Goal: Information Seeking & Learning: Learn about a topic

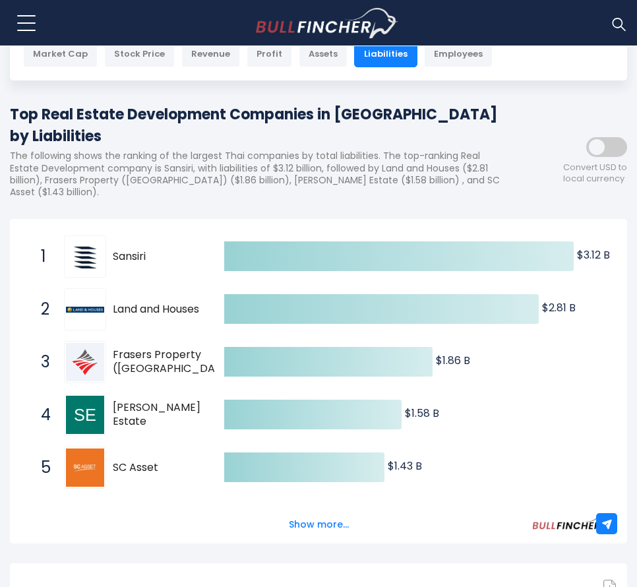
scroll to position [125, 0]
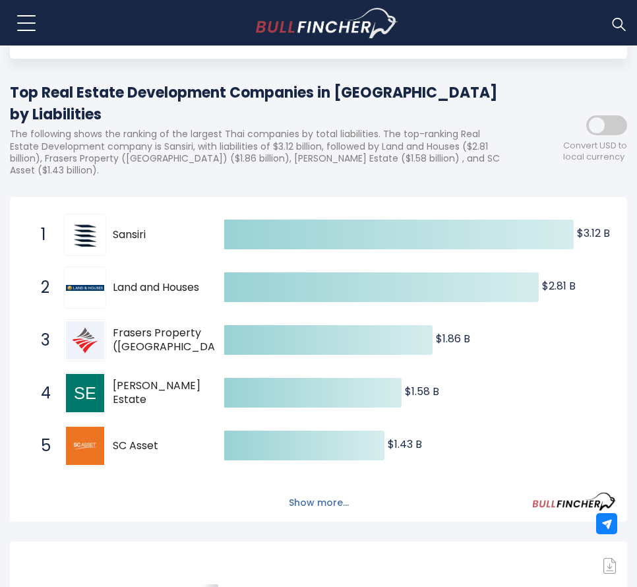
click at [305, 492] on button "Show more..." at bounding box center [319, 503] width 76 height 22
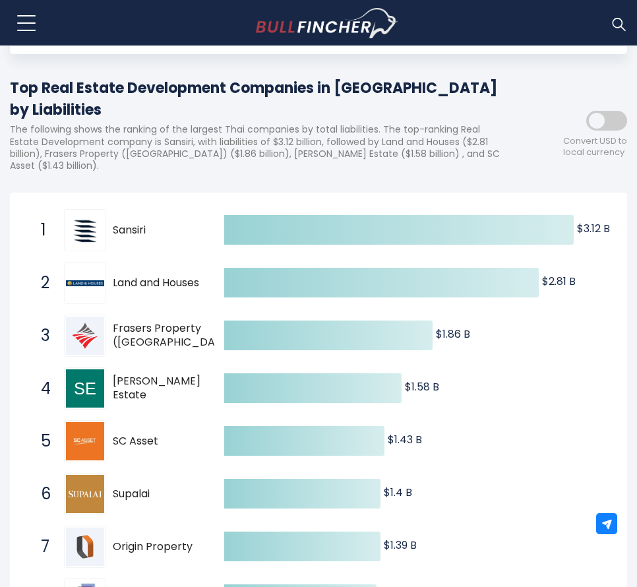
scroll to position [0, 0]
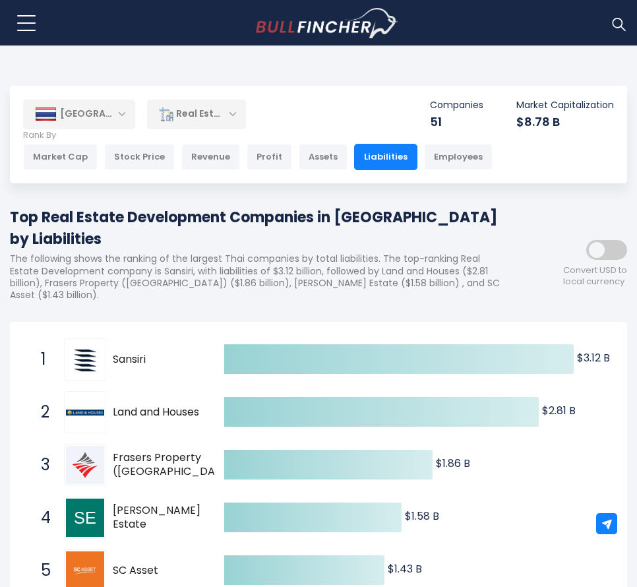
click at [615, 240] on span at bounding box center [606, 250] width 41 height 20
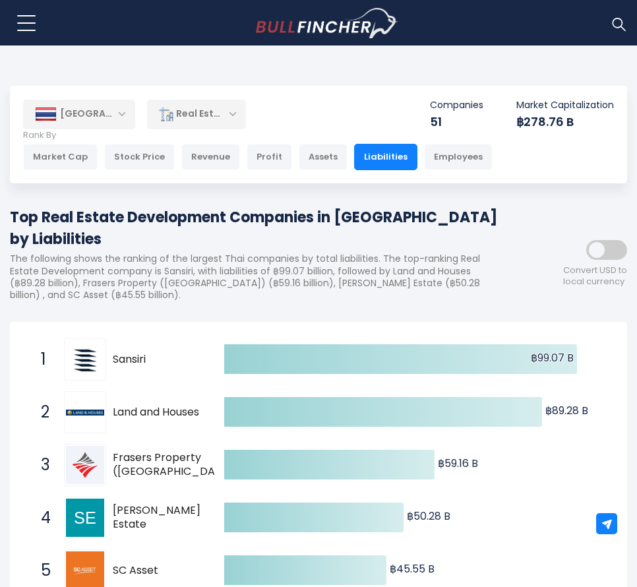
click at [220, 119] on div "Real Estate Development" at bounding box center [196, 114] width 99 height 30
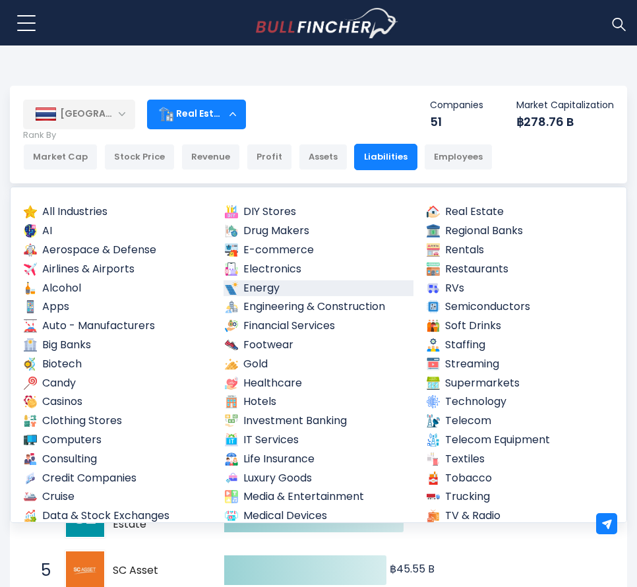
click at [295, 282] on link "Energy" at bounding box center [318, 288] width 189 height 16
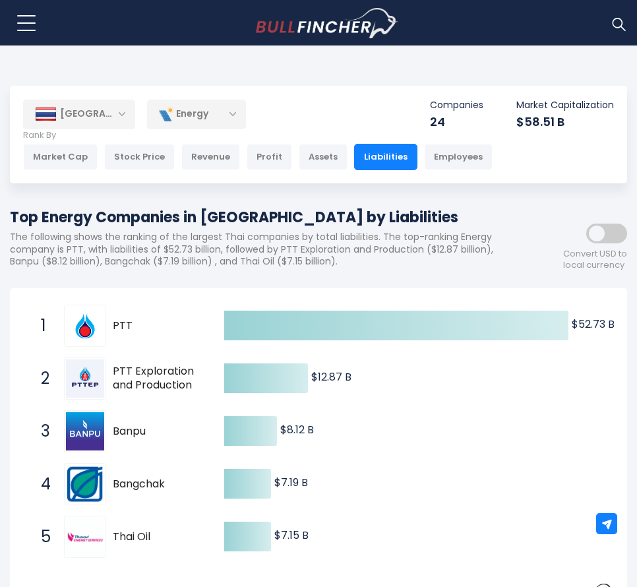
click at [609, 243] on div "Convert USD to local currency" at bounding box center [568, 242] width 119 height 57
click at [611, 236] on span at bounding box center [606, 234] width 41 height 20
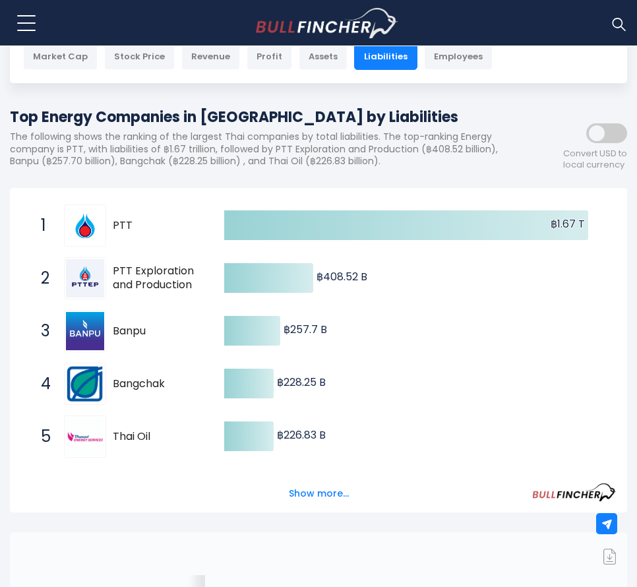
scroll to position [120, 0]
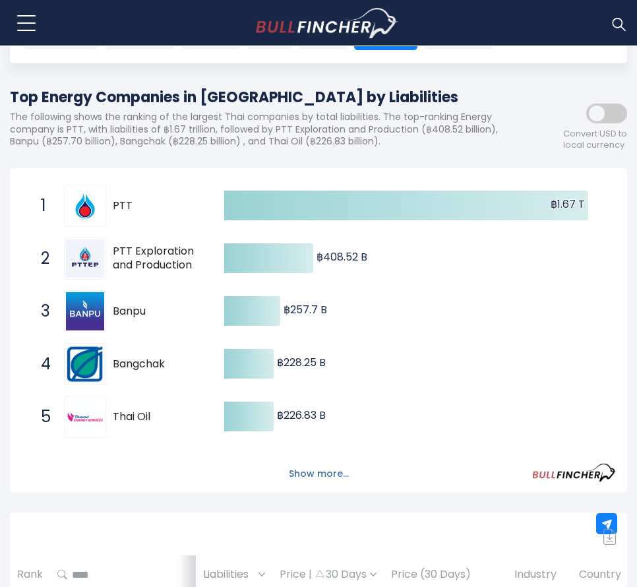
click at [316, 474] on button "Show more..." at bounding box center [319, 474] width 76 height 22
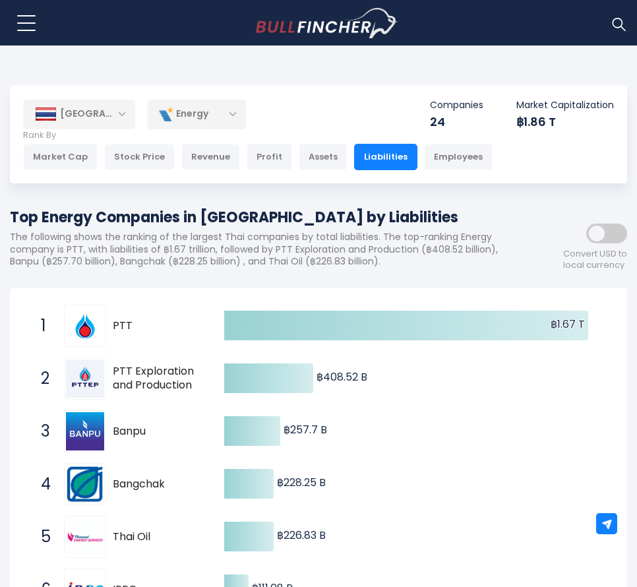
scroll to position [3, 0]
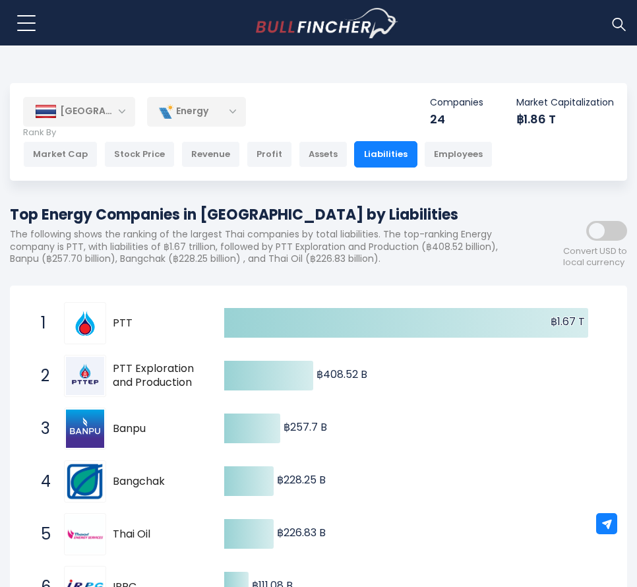
click at [233, 111] on div "Energy" at bounding box center [196, 111] width 99 height 30
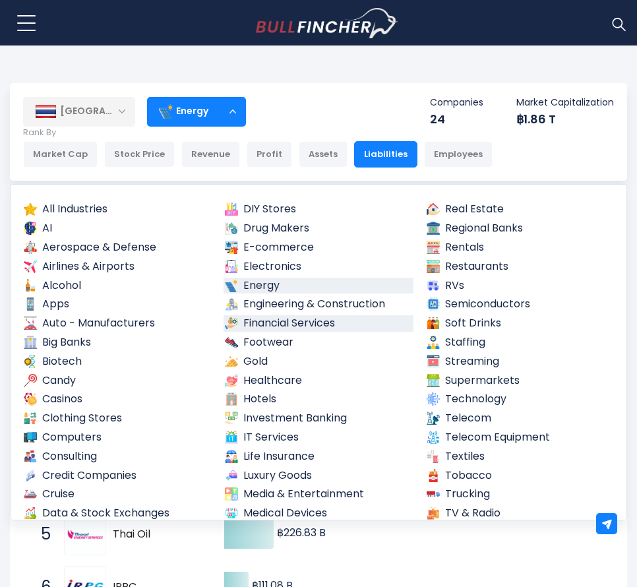
click at [340, 322] on link "Financial Services" at bounding box center [318, 323] width 189 height 16
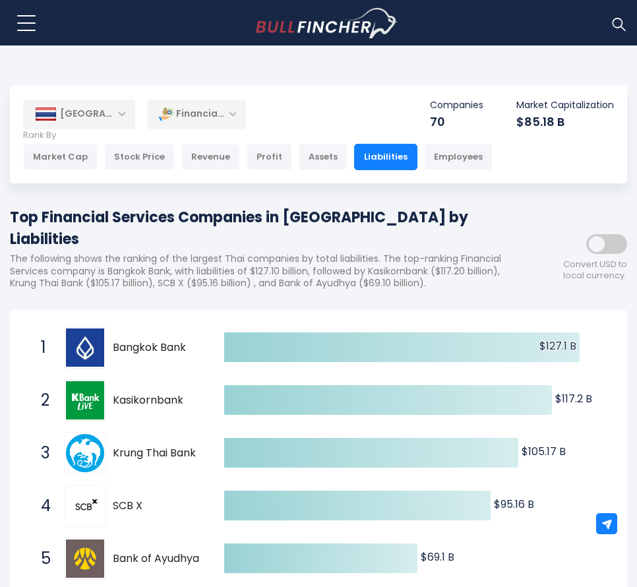
click at [615, 234] on span at bounding box center [606, 244] width 41 height 20
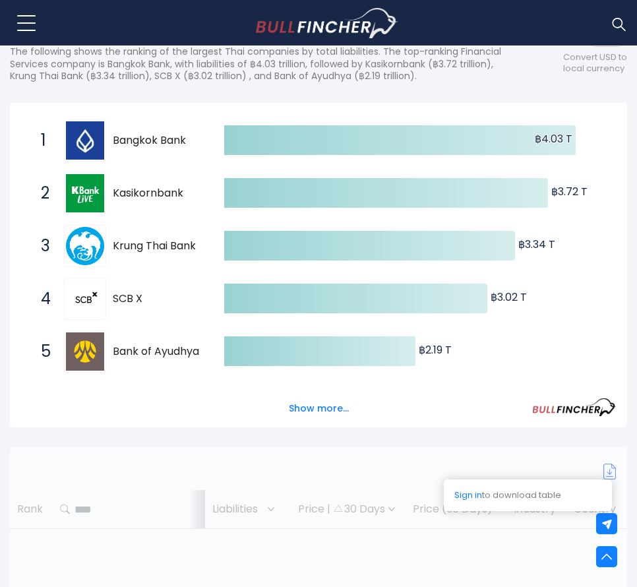
scroll to position [307, 0]
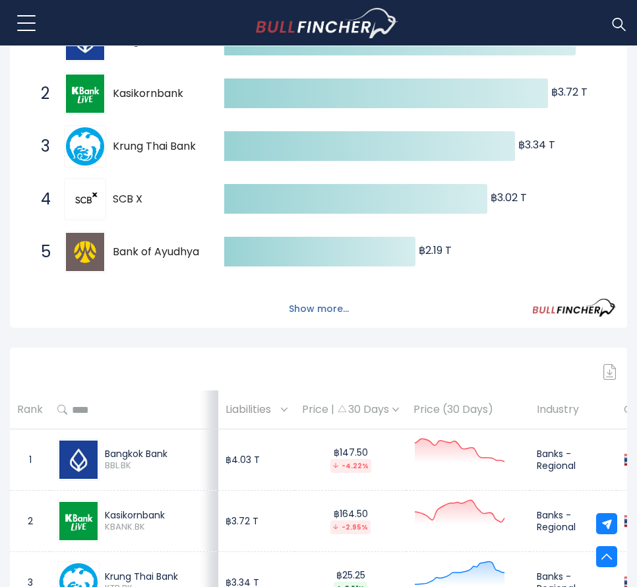
click at [342, 298] on button "Show more..." at bounding box center [319, 309] width 76 height 22
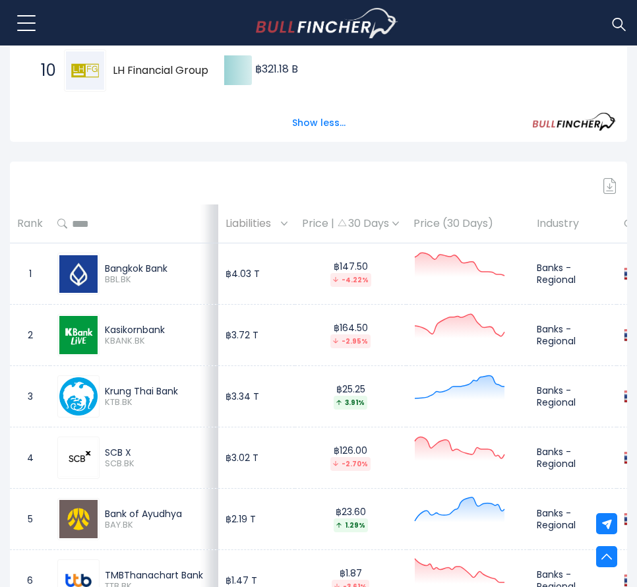
scroll to position [867, 0]
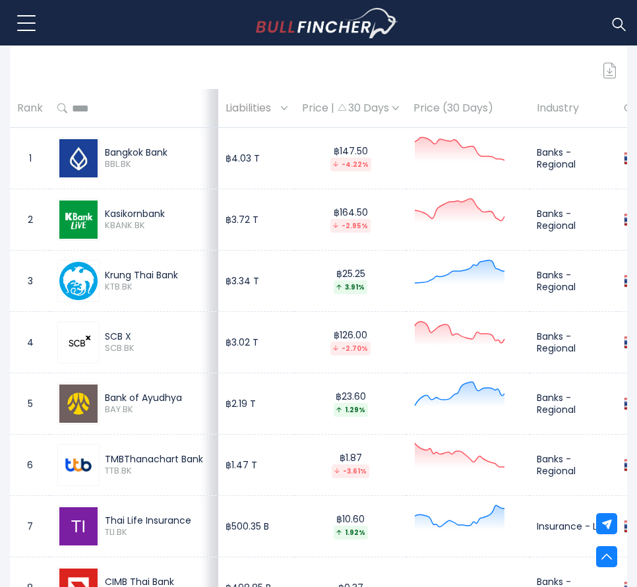
click at [433, 89] on th "Price (30 Days)" at bounding box center [467, 108] width 123 height 39
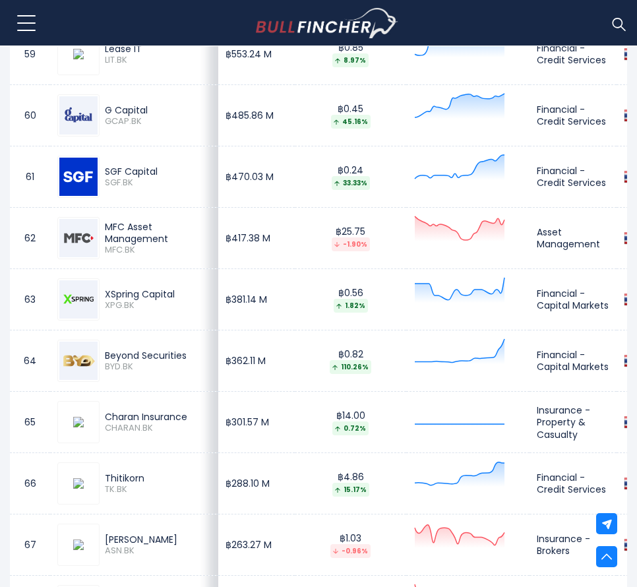
scroll to position [4982, 0]
